Goal: Information Seeking & Learning: Learn about a topic

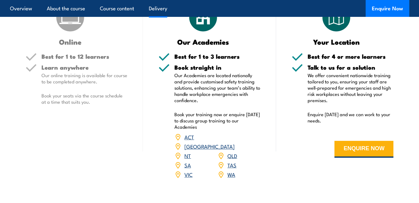
scroll to position [937, 0]
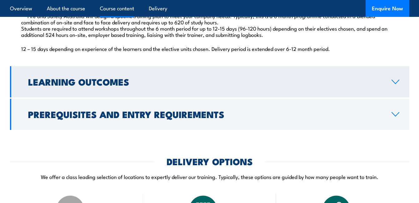
scroll to position [687, 0]
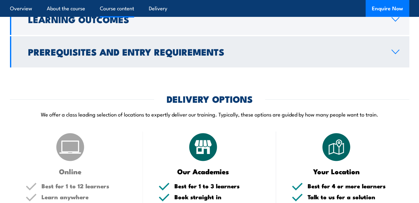
click at [397, 54] on icon at bounding box center [396, 51] width 8 height 5
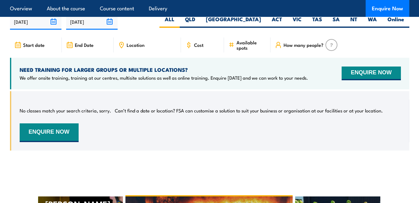
scroll to position [1125, 0]
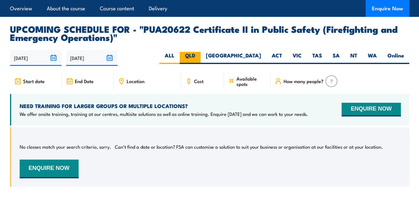
click at [201, 60] on label "QLD" at bounding box center [190, 58] width 21 height 12
click at [200, 56] on input "QLD" at bounding box center [197, 54] width 4 height 4
radio input "true"
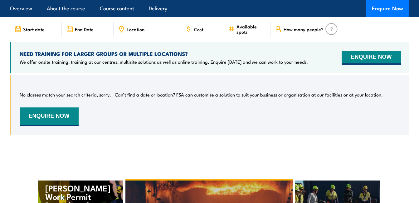
scroll to position [1002, 0]
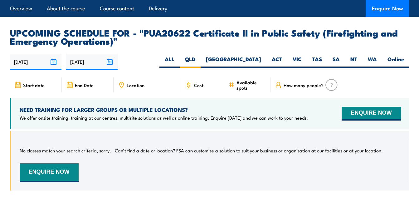
click at [38, 64] on input "[DATE]" at bounding box center [36, 62] width 52 height 16
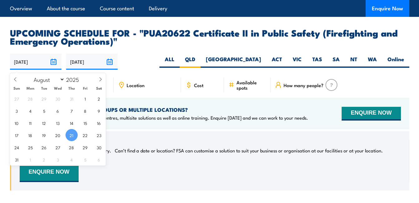
click at [38, 64] on input "[DATE]" at bounding box center [36, 62] width 52 height 16
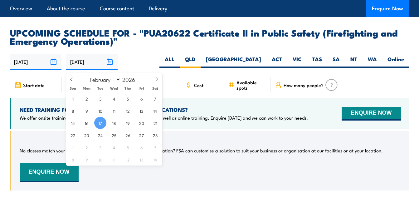
click at [78, 64] on input "[DATE]" at bounding box center [92, 62] width 52 height 16
click at [42, 63] on input "[DATE]" at bounding box center [36, 62] width 52 height 16
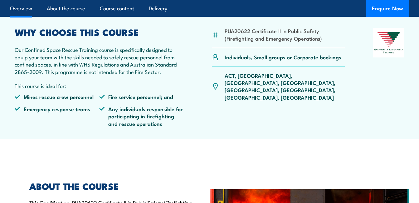
scroll to position [159, 0]
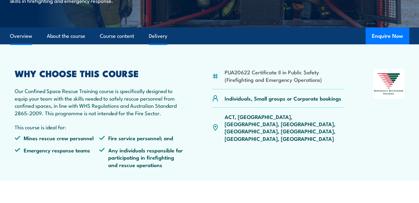
click at [155, 44] on link "Delivery" at bounding box center [158, 36] width 18 height 17
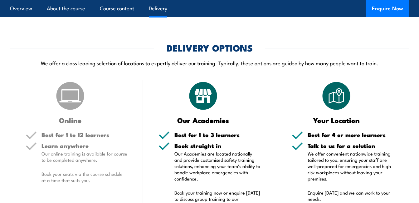
scroll to position [724, 0]
